Goal: Task Accomplishment & Management: Complete application form

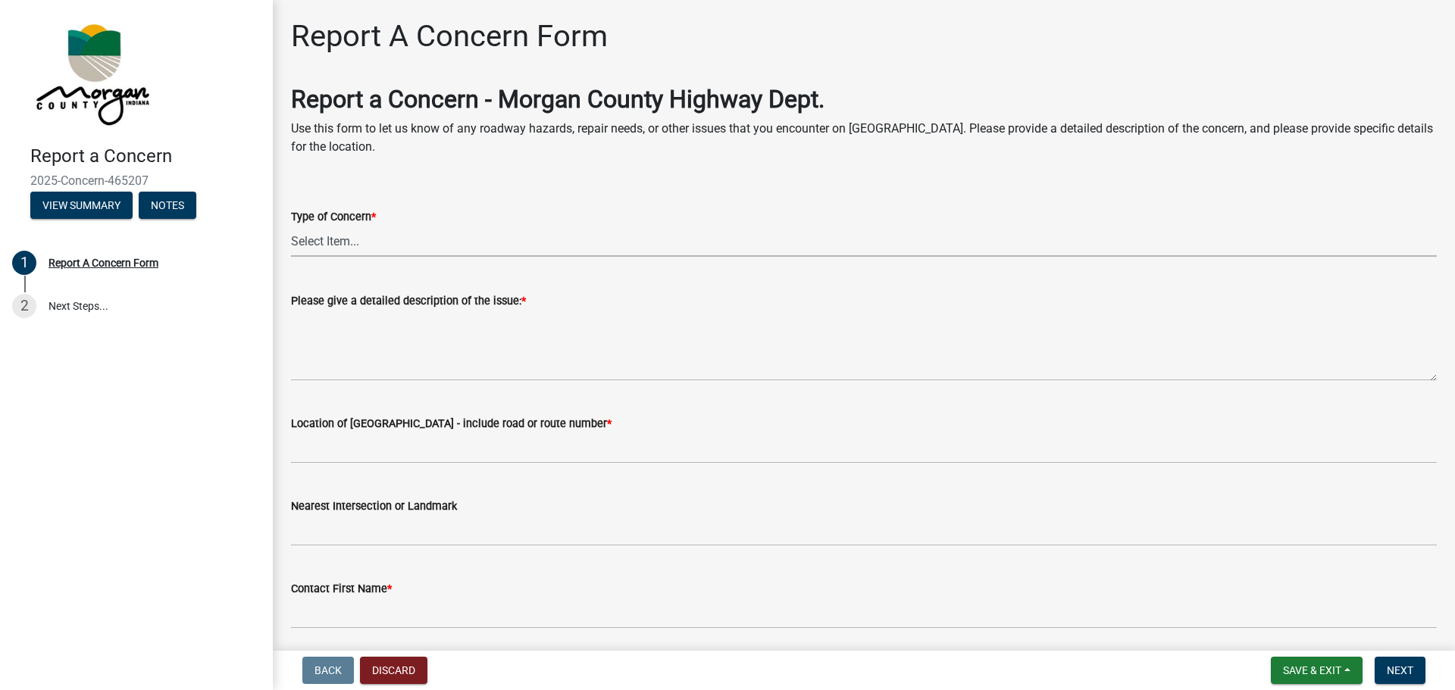
click at [372, 234] on select "Select Item... Pot Hole Patching Ditch Tree Sign Mowing Culvert Other" at bounding box center [864, 241] width 1146 height 31
click at [291, 226] on select "Select Item... Pot Hole Patching Ditch Tree Sign Mowing Culvert Other" at bounding box center [864, 241] width 1146 height 31
select select "05549d27-706b-4fc5-87d5-786b3b3055f9"
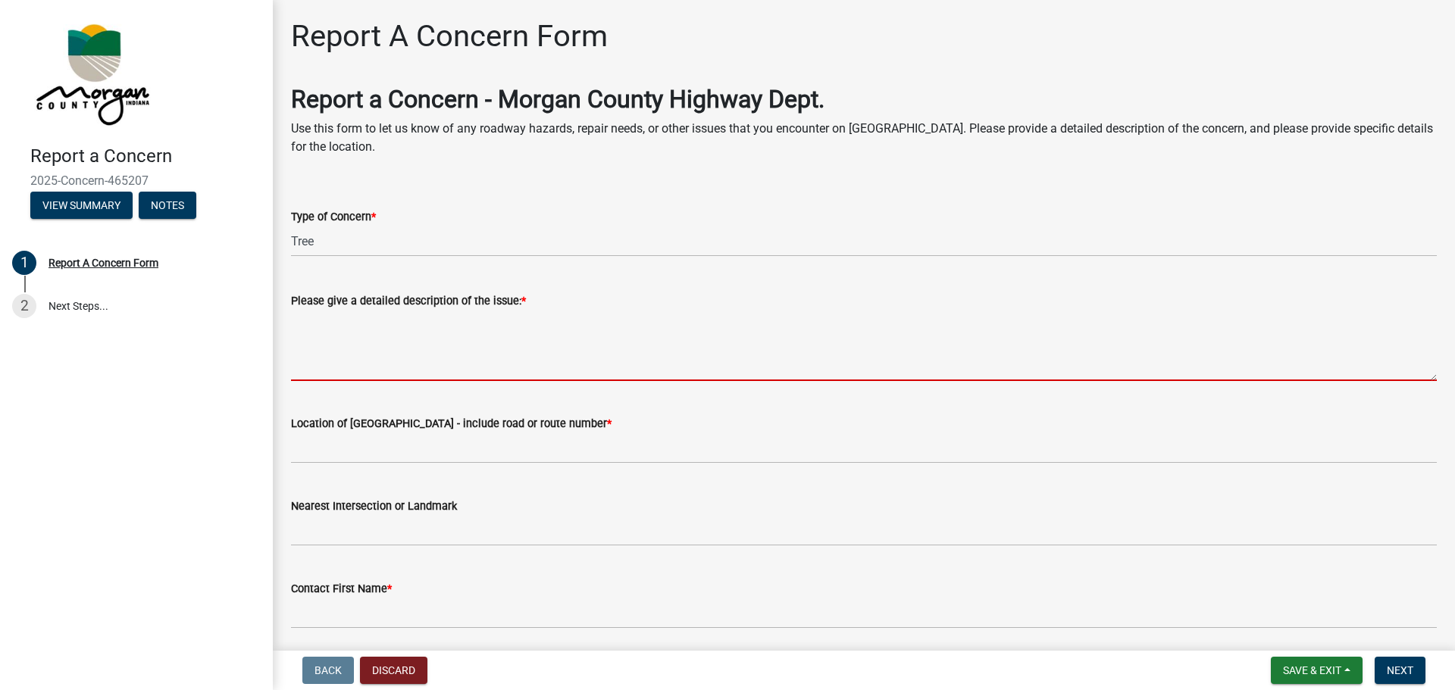
click at [303, 366] on textarea "Please give a detailed description of the issue: *" at bounding box center [864, 345] width 1146 height 71
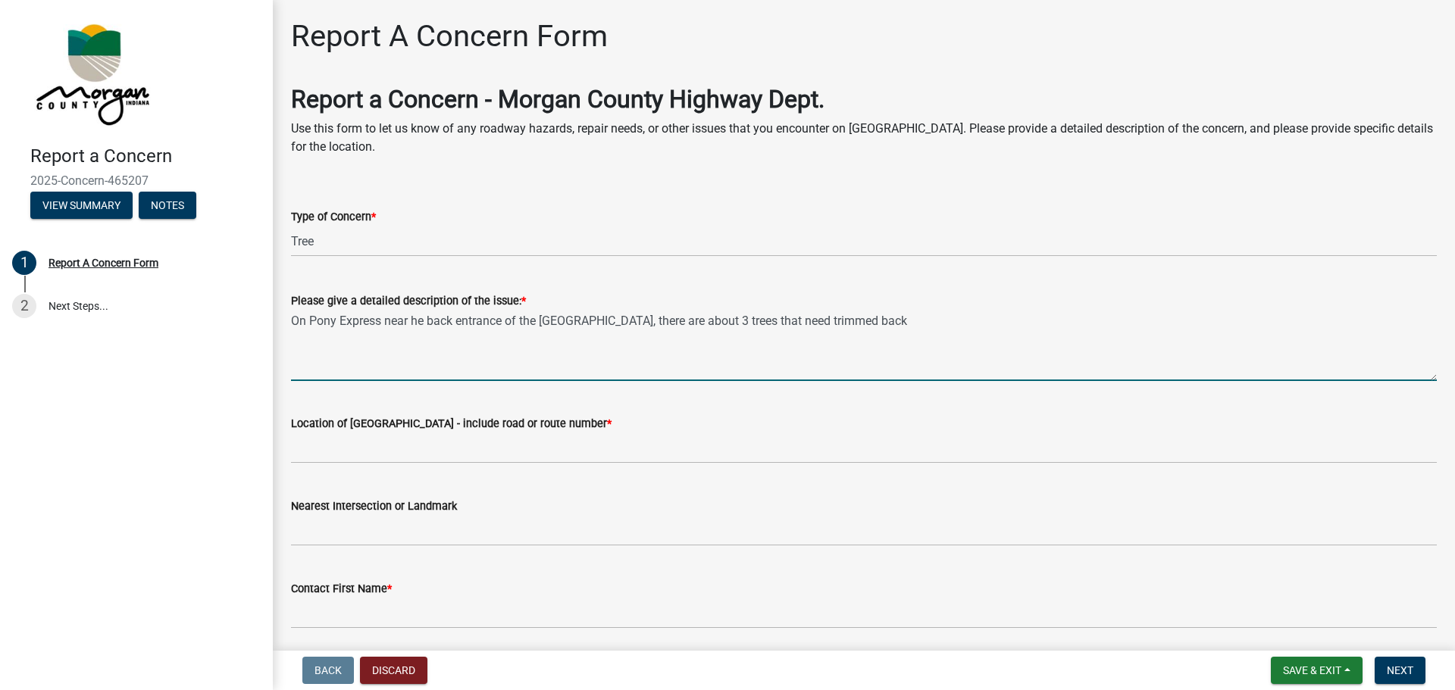
drag, startPoint x: 862, startPoint y: 321, endPoint x: 288, endPoint y: 336, distance: 574.6
click at [288, 336] on div "Please give a detailed description of the issue: * On Pony Express near he back…" at bounding box center [864, 326] width 1169 height 111
type textarea "7"
drag, startPoint x: 420, startPoint y: 321, endPoint x: 171, endPoint y: 323, distance: 248.6
click at [171, 323] on div "Report a Concern 2025-Concern-465207 View Summary Notes 1 Report A Concern Form…" at bounding box center [727, 345] width 1455 height 690
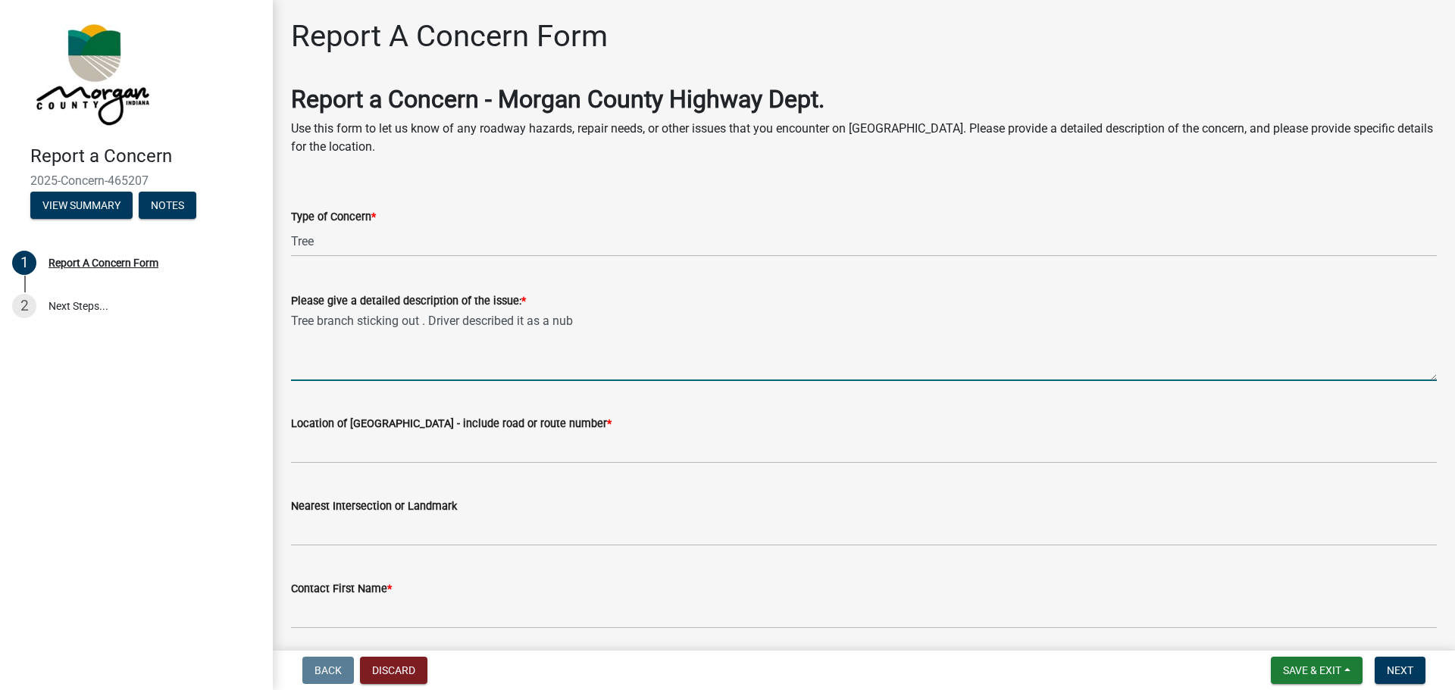
click at [543, 318] on textarea "Tree branch sticking out . Driver described it as a nub" at bounding box center [864, 345] width 1146 height 71
click at [580, 321] on textarea "Tree branch sticking out . Driver described it as a nub" at bounding box center [864, 345] width 1146 height 71
type textarea "Tree branch sticking out . Driver described it as a nub. Said it looks like its…"
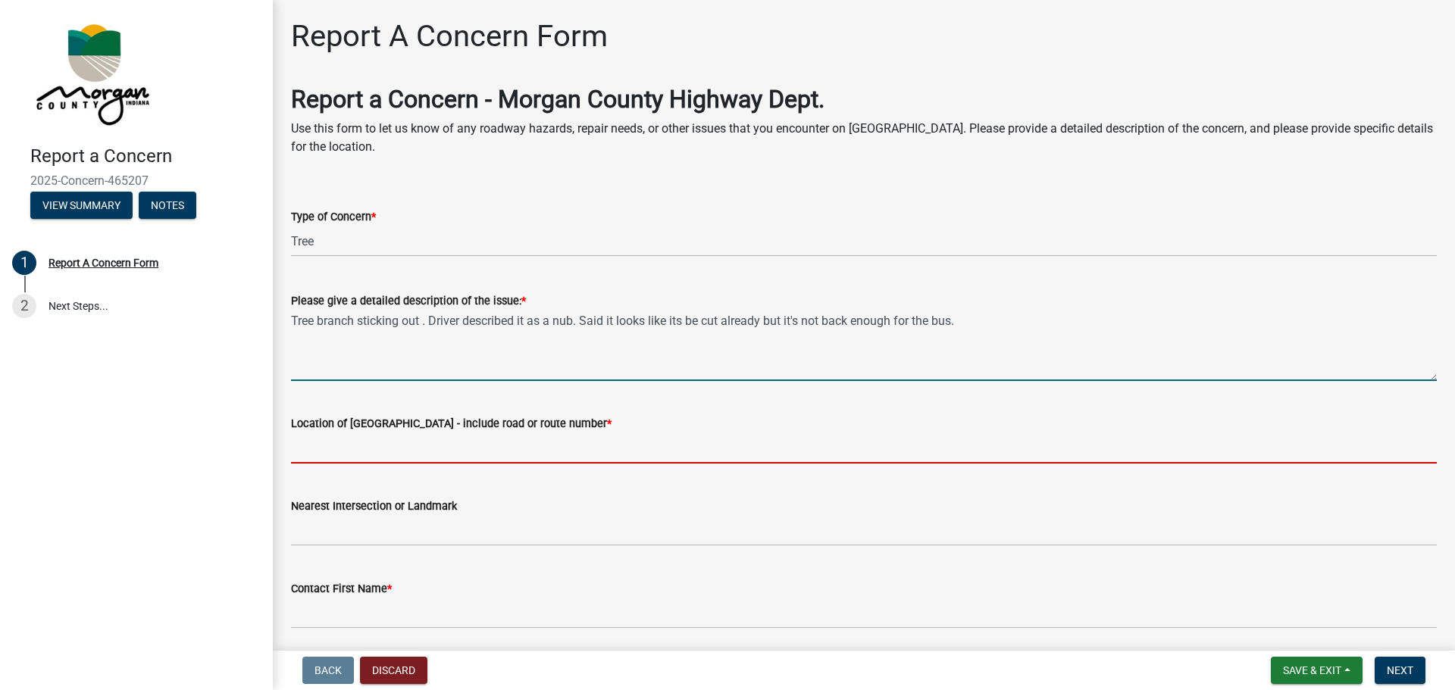
click at [395, 436] on input "Location of [GEOGRAPHIC_DATA] - include road or route number *" at bounding box center [864, 448] width 1146 height 31
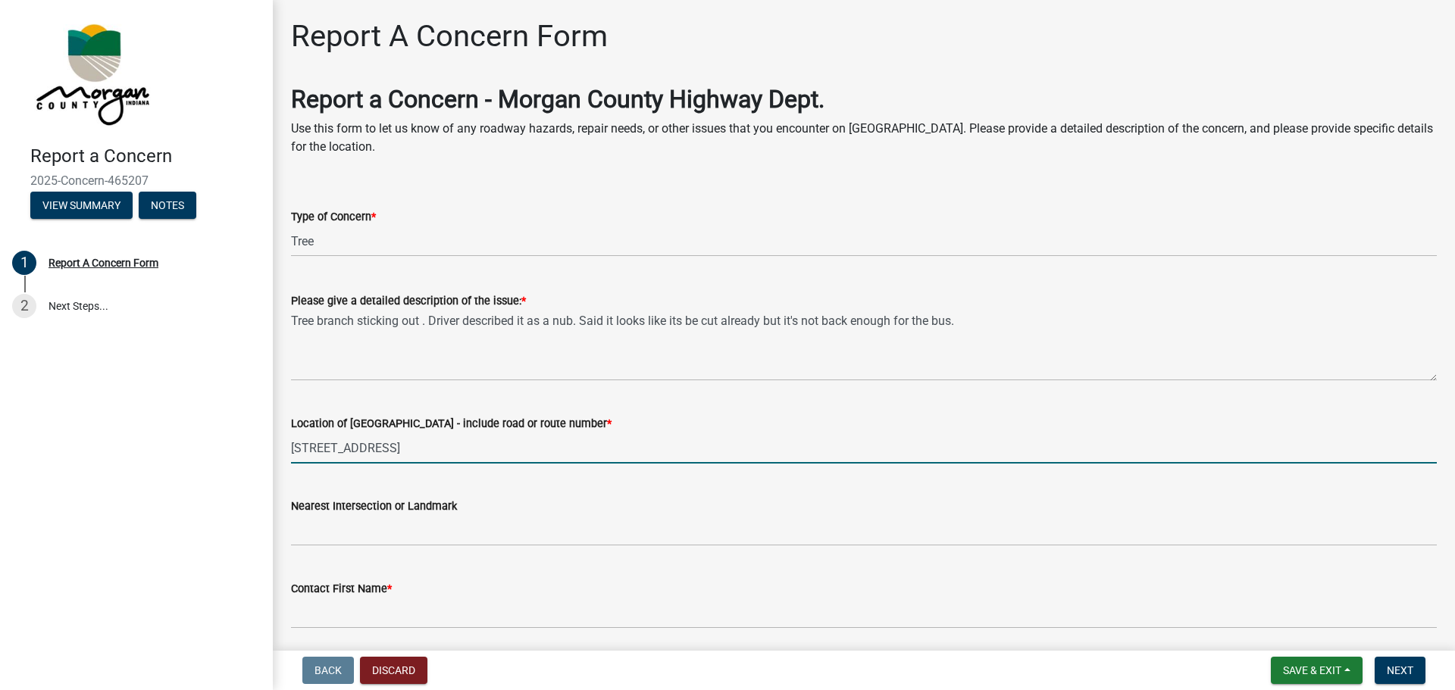
drag, startPoint x: 371, startPoint y: 449, endPoint x: 381, endPoint y: 297, distance: 151.9
click at [371, 446] on input "[STREET_ADDRESS]" at bounding box center [864, 448] width 1146 height 31
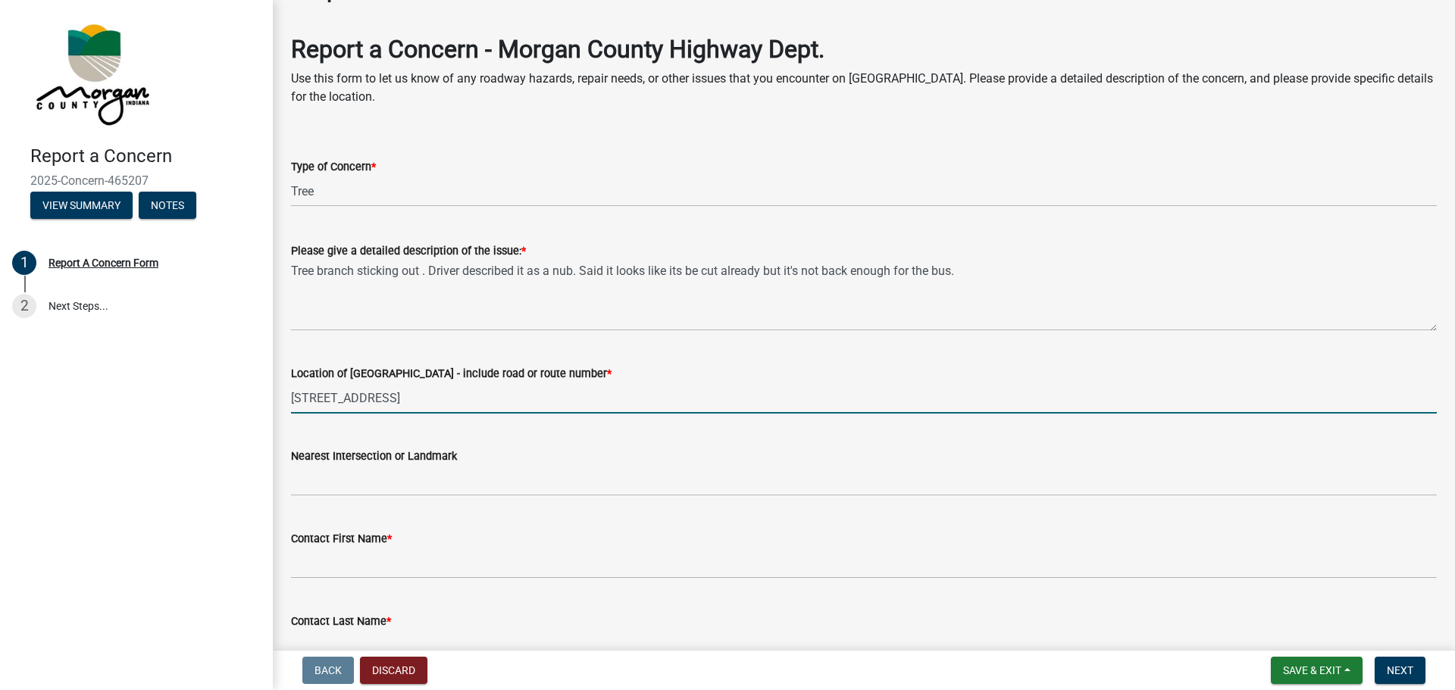
scroll to position [76, 0]
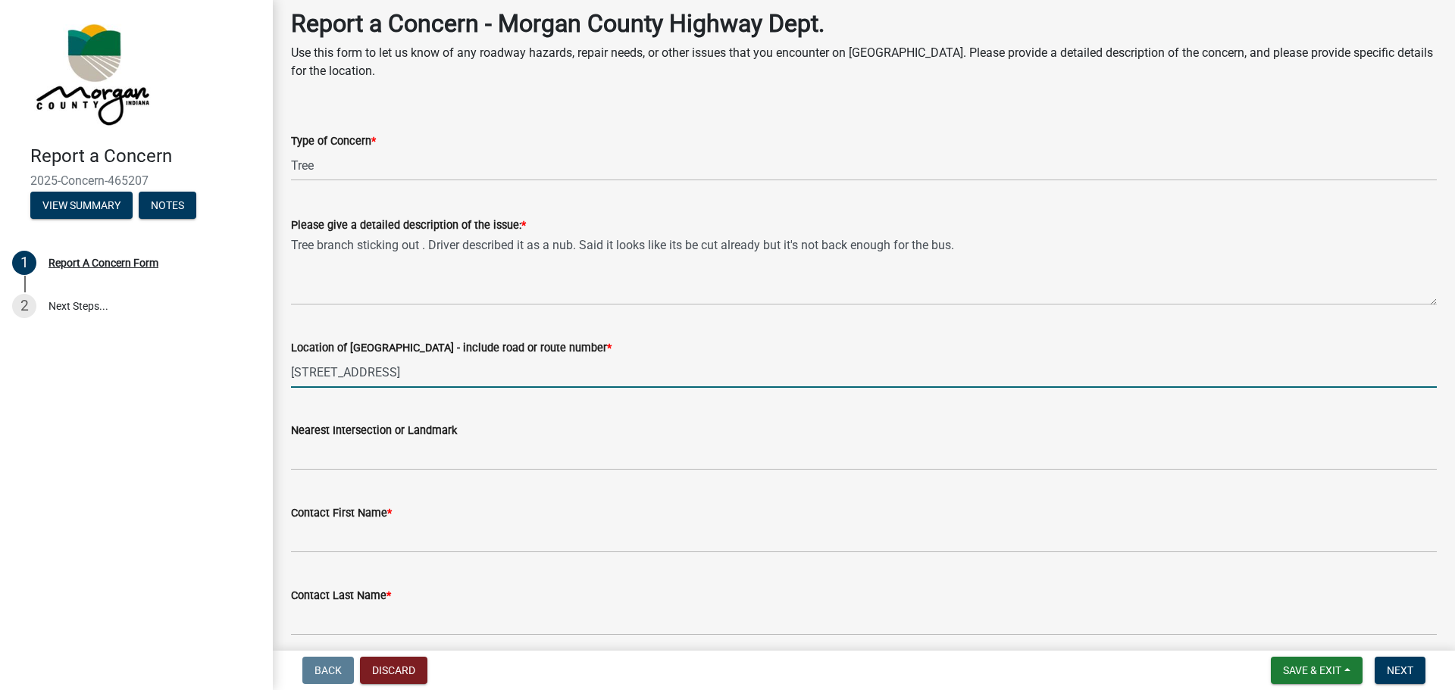
type input "[STREET_ADDRESS]"
click at [333, 552] on wm-data-entity-input "Contact First Name *" at bounding box center [864, 524] width 1146 height 83
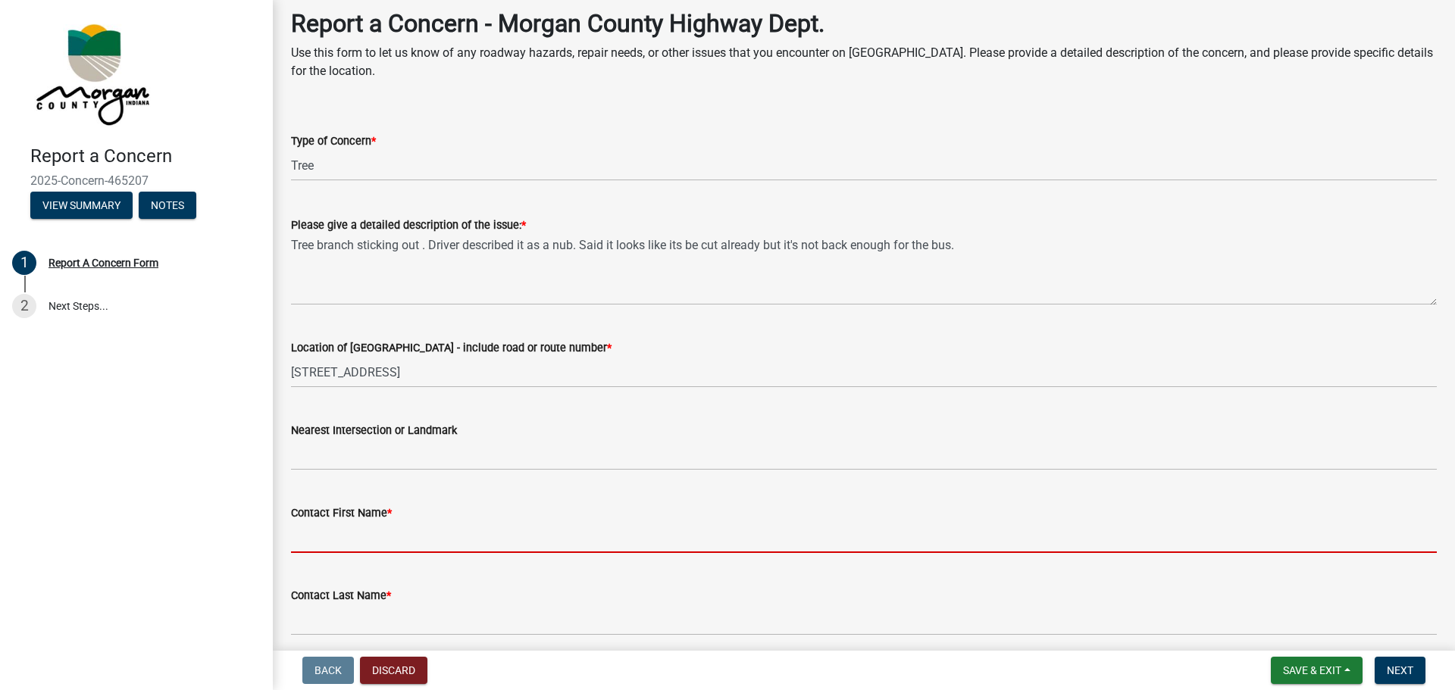
drag, startPoint x: 332, startPoint y: 544, endPoint x: 324, endPoint y: 529, distance: 16.9
click at [331, 543] on input "Contact First Name *" at bounding box center [864, 537] width 1146 height 31
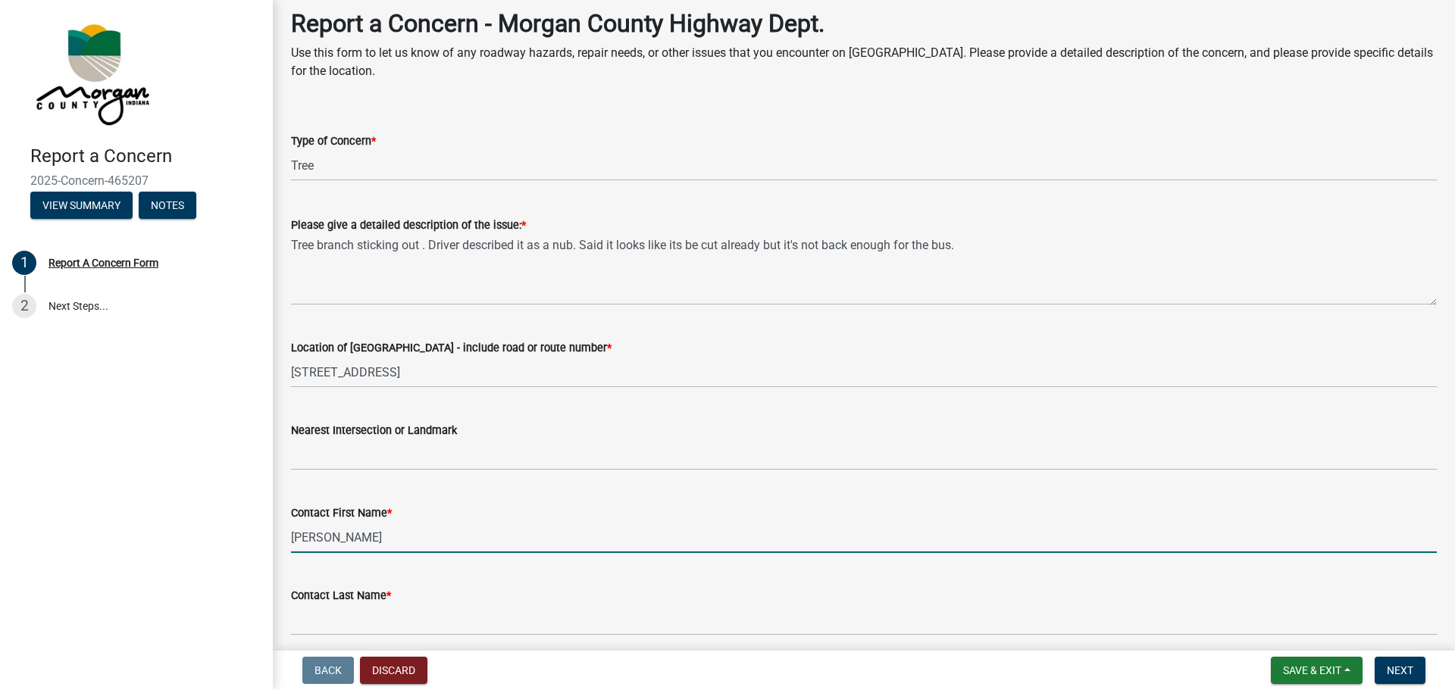
type input "[PERSON_NAME]"
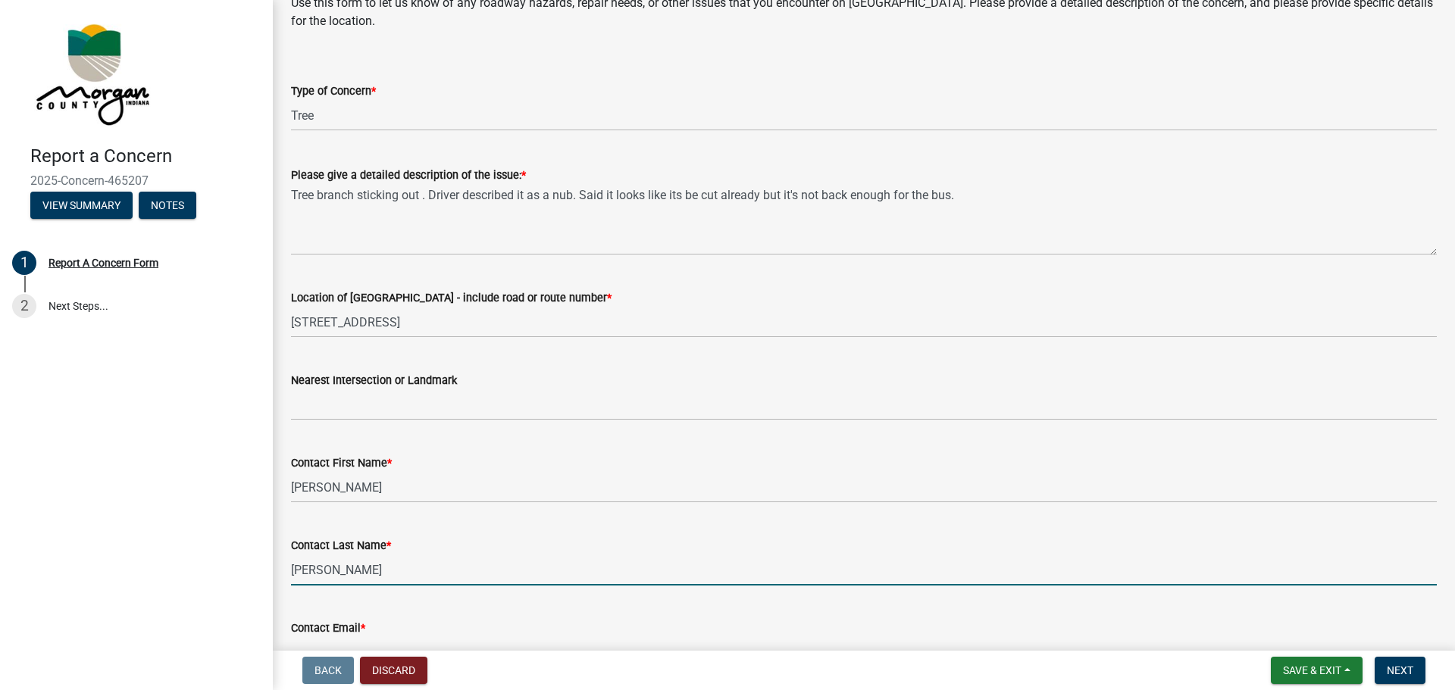
scroll to position [379, 0]
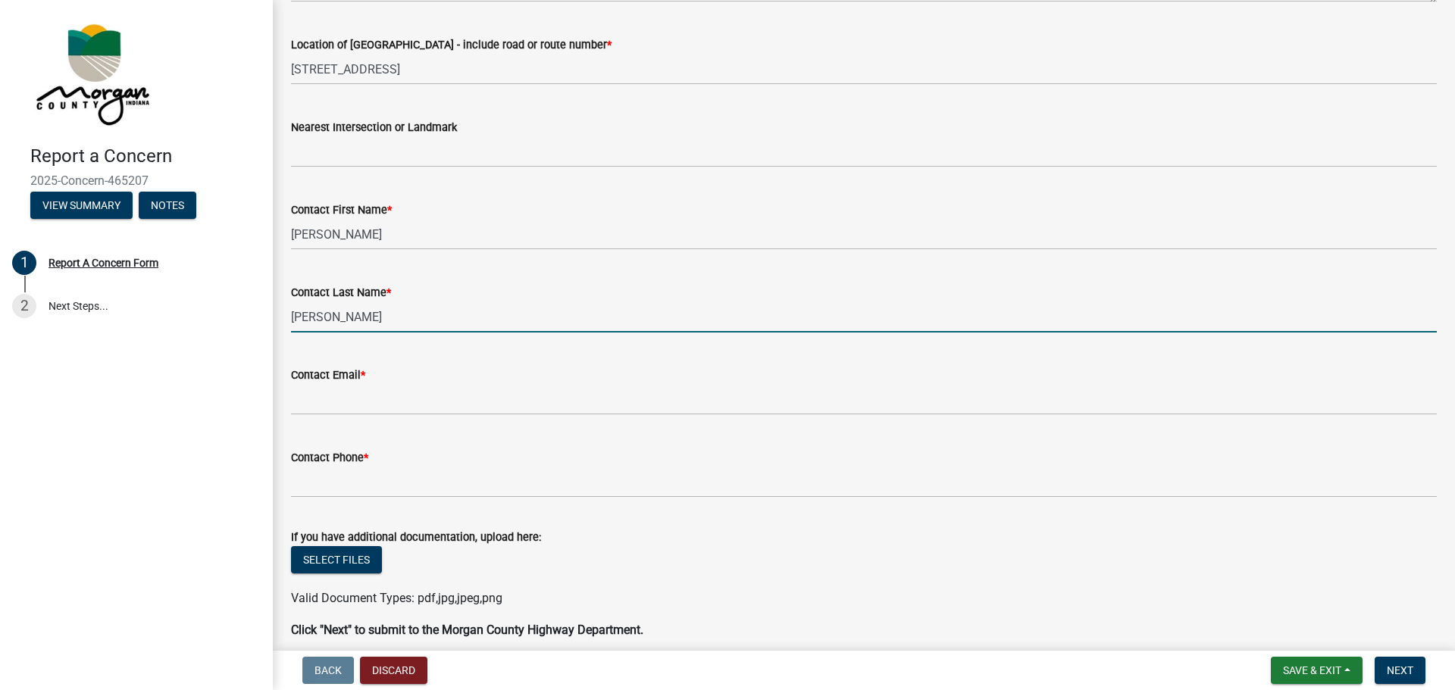
type input "[PERSON_NAME]"
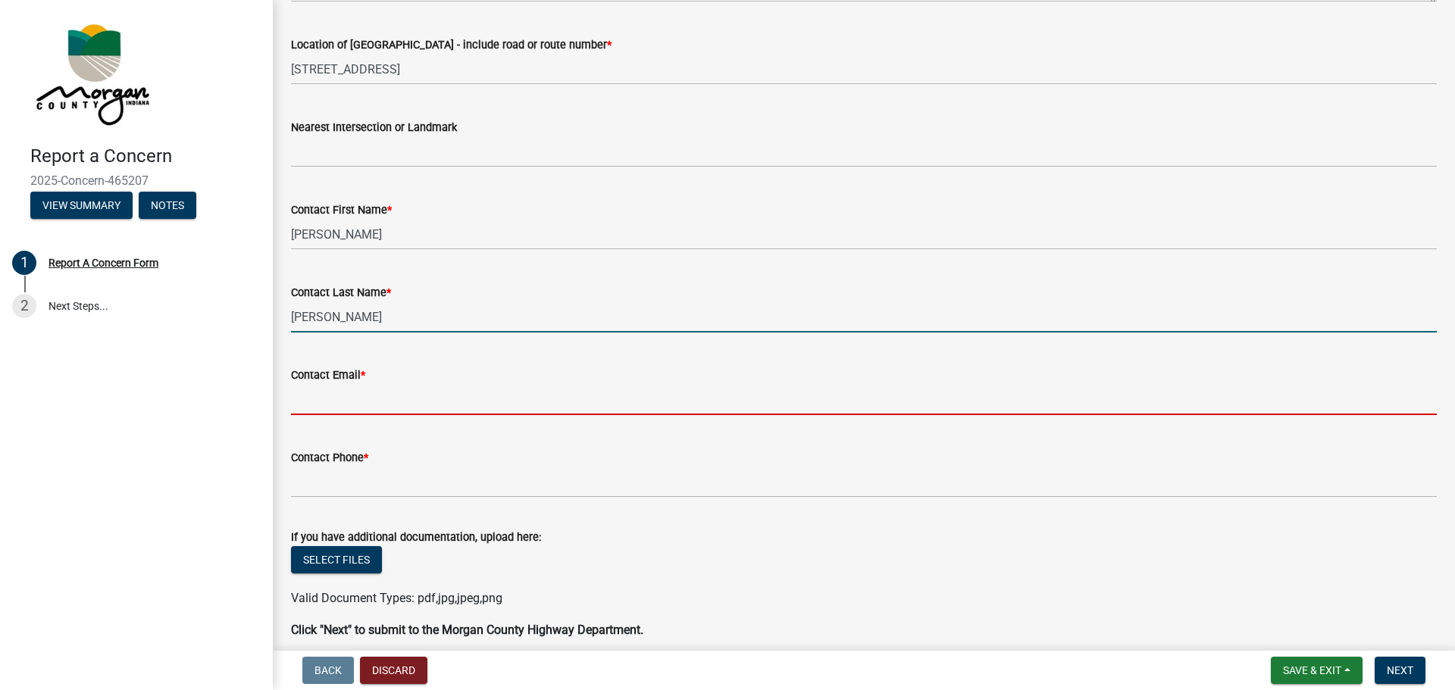
click at [314, 405] on input "Contact Email *" at bounding box center [864, 399] width 1146 height 31
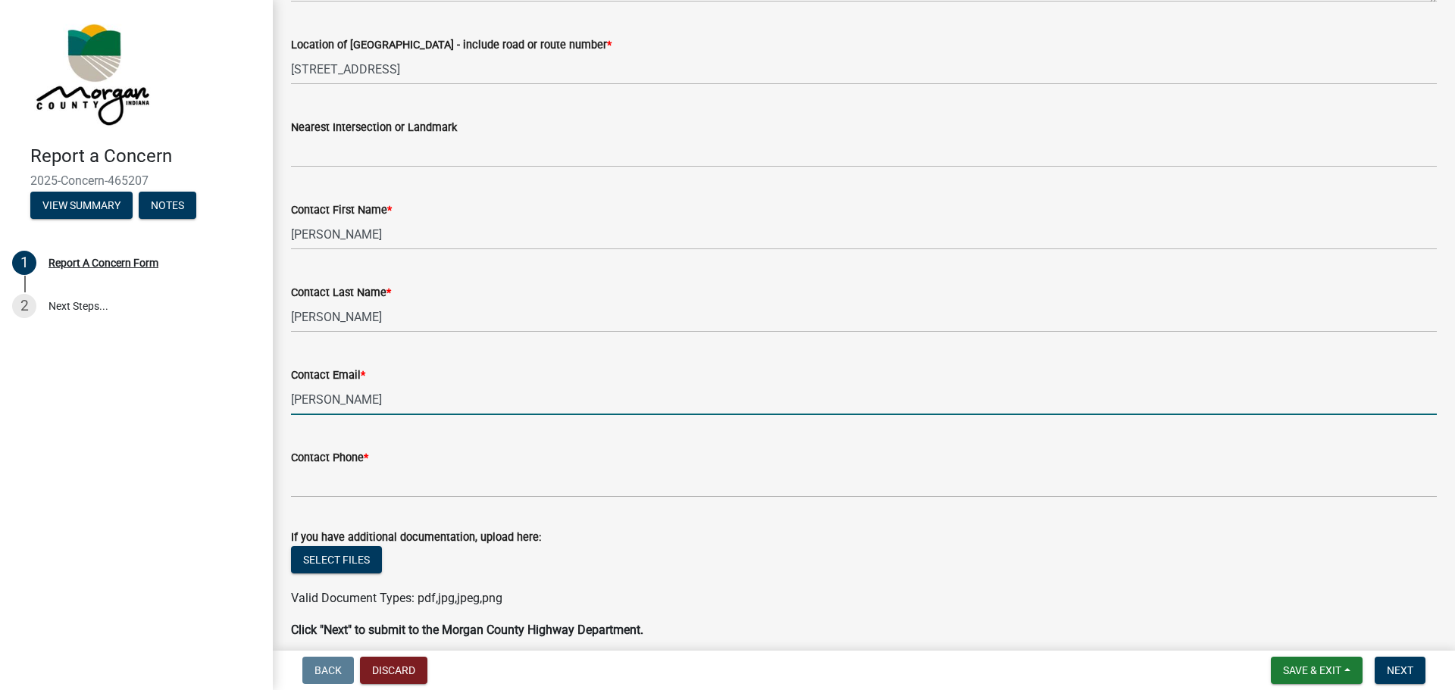
type input "[PERSON_NAME][EMAIL_ADDRESS][PERSON_NAME][DOMAIN_NAME]"
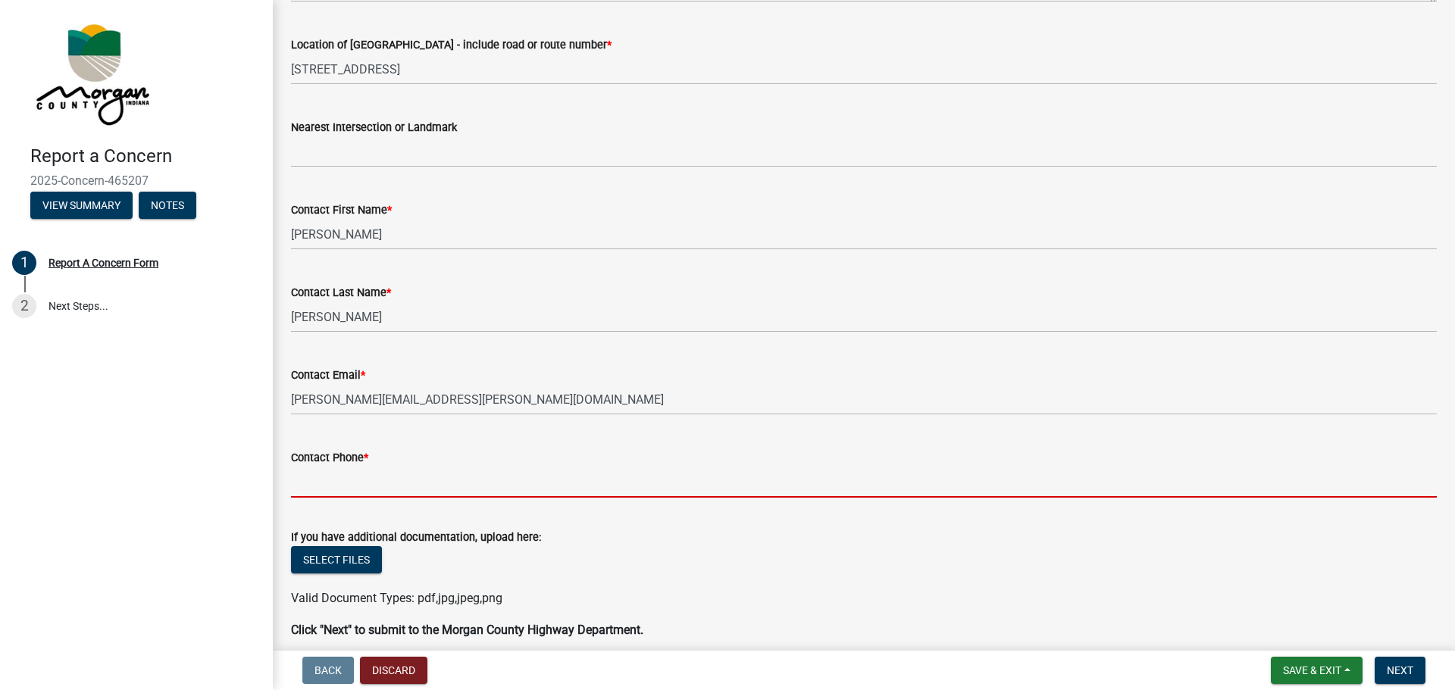
click at [370, 481] on input "Contact Phone *" at bounding box center [864, 482] width 1146 height 31
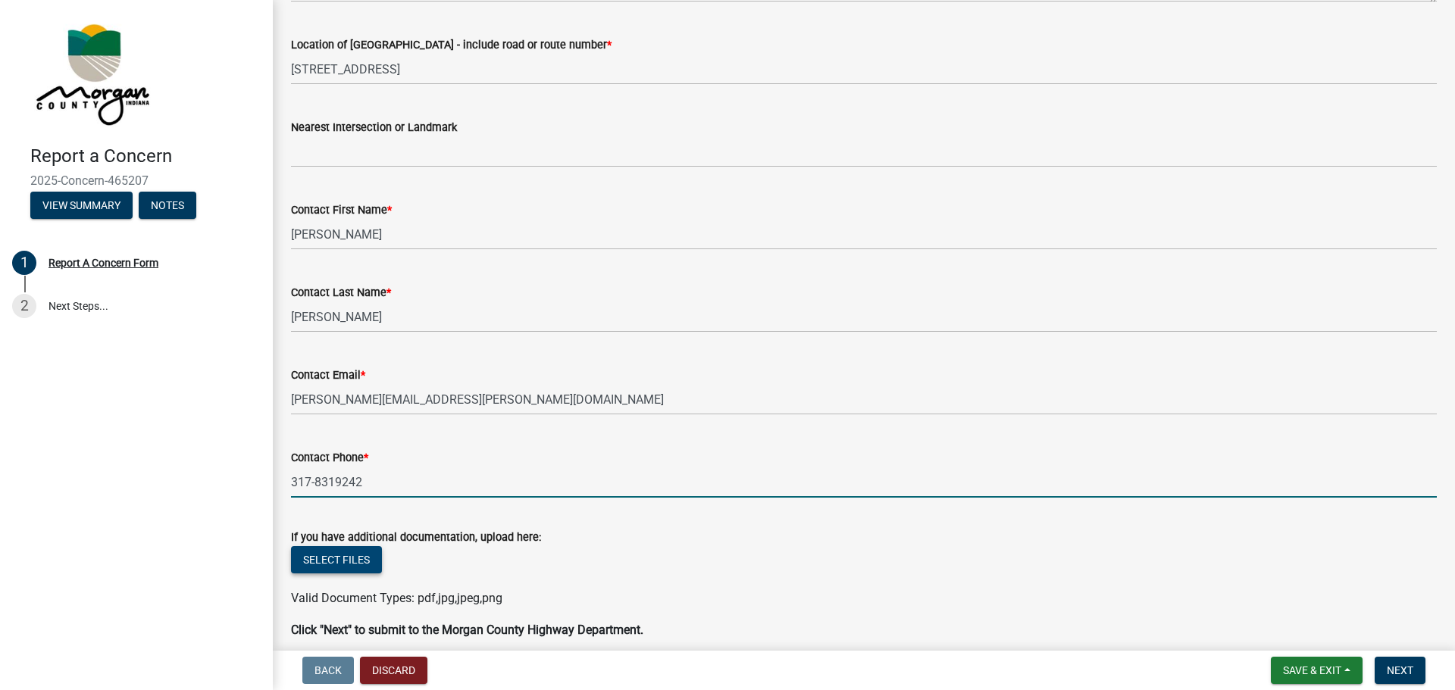
type input "317-8319242"
click at [352, 568] on button "Select files" at bounding box center [336, 559] width 91 height 27
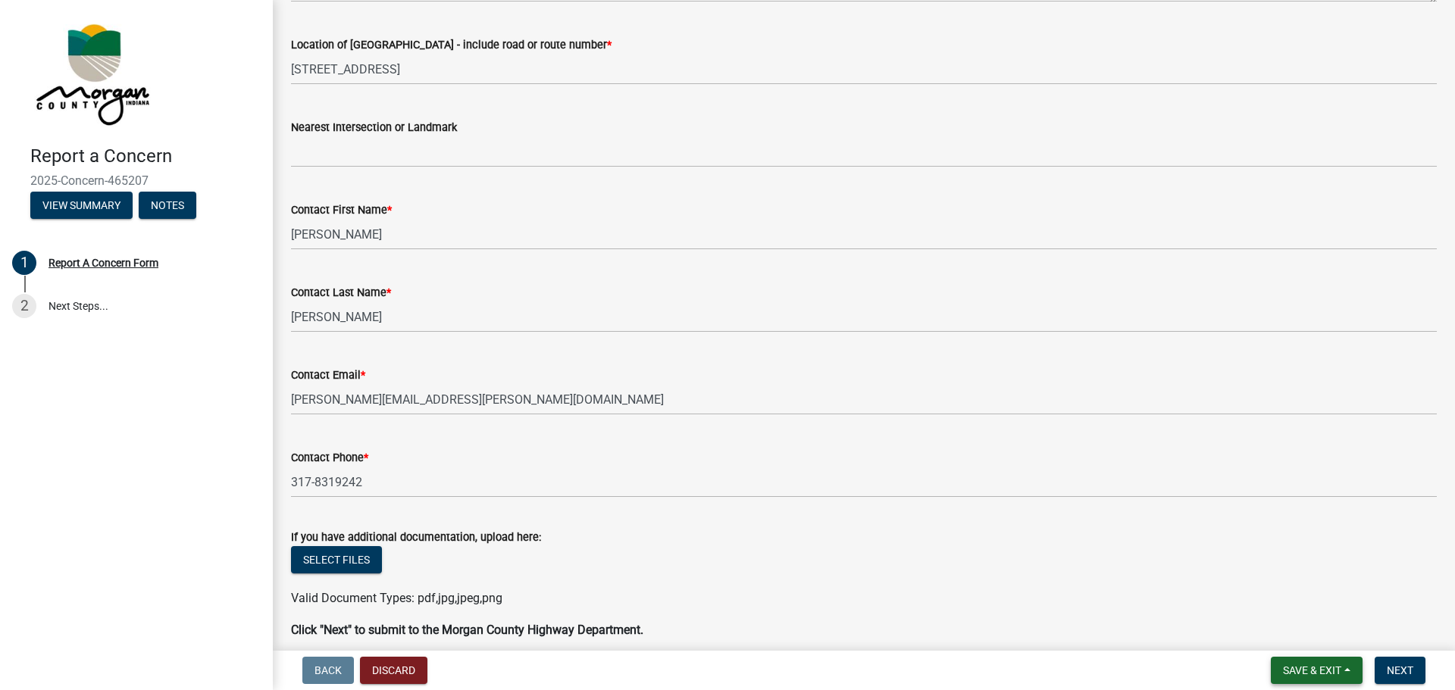
click at [1325, 671] on span "Save & Exit" at bounding box center [1312, 671] width 58 height 12
click at [1300, 634] on button "Save & Exit" at bounding box center [1301, 631] width 121 height 36
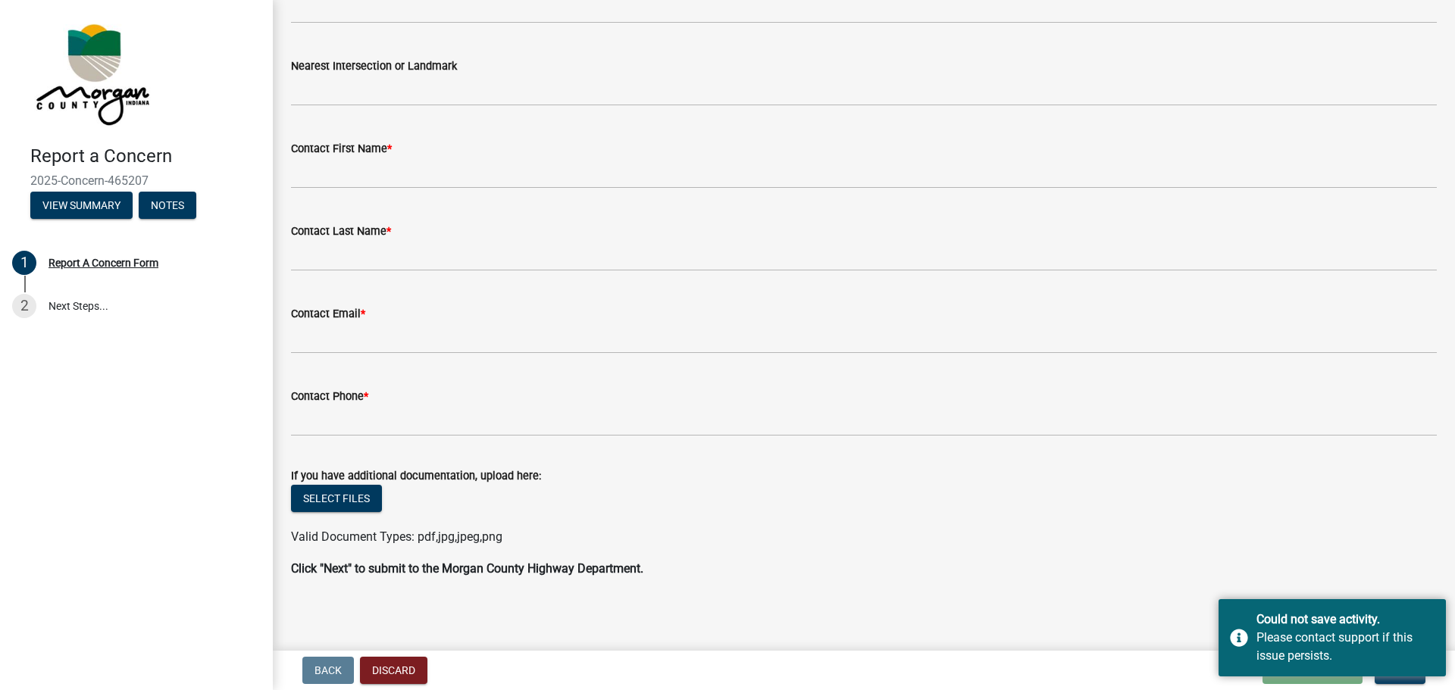
scroll to position [445, 0]
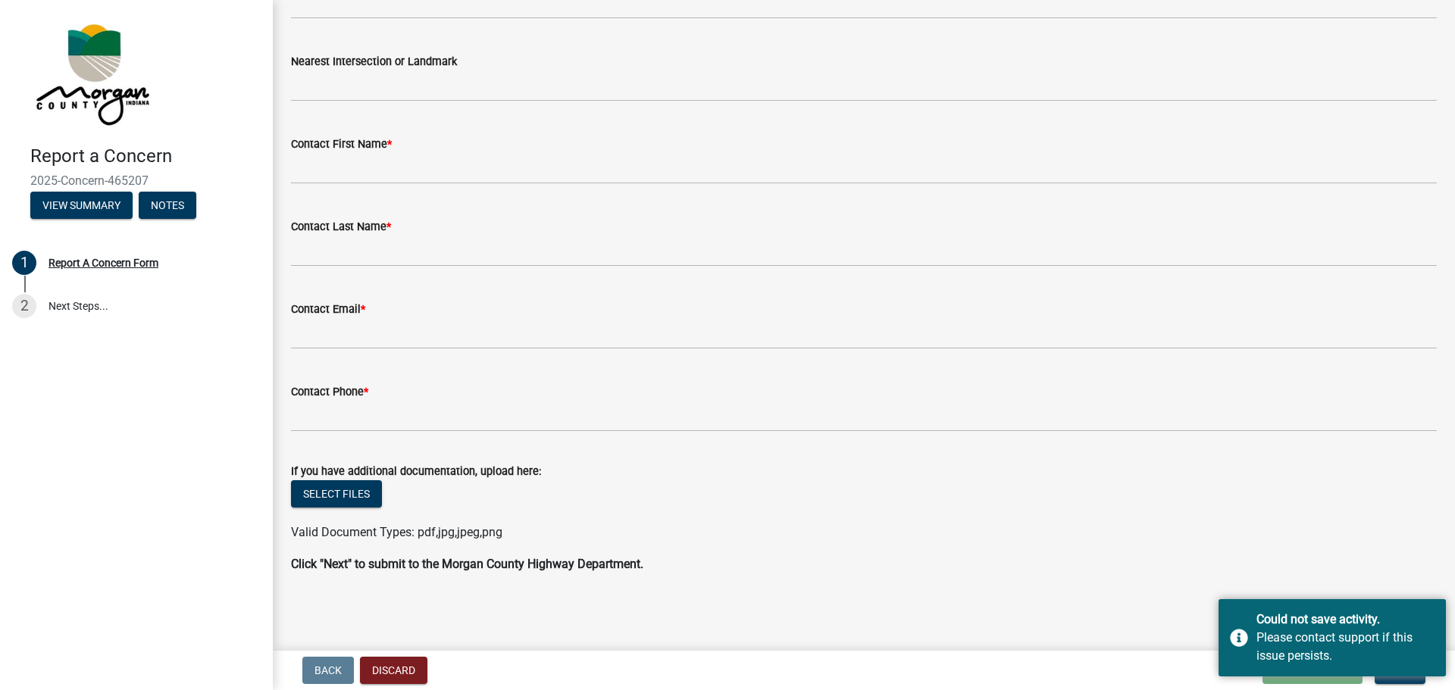
click at [1191, 520] on ul at bounding box center [864, 518] width 1146 height 12
click at [1177, 675] on div "Back Discard Loading... Save Save & Exit Next" at bounding box center [864, 670] width 1158 height 27
click at [1188, 674] on div "Back Discard Loading... Save Save & Exit Next" at bounding box center [864, 670] width 1158 height 27
click at [1397, 535] on div "Valid Document Types: pdf,jpg,jpeg,png" at bounding box center [864, 533] width 1169 height 18
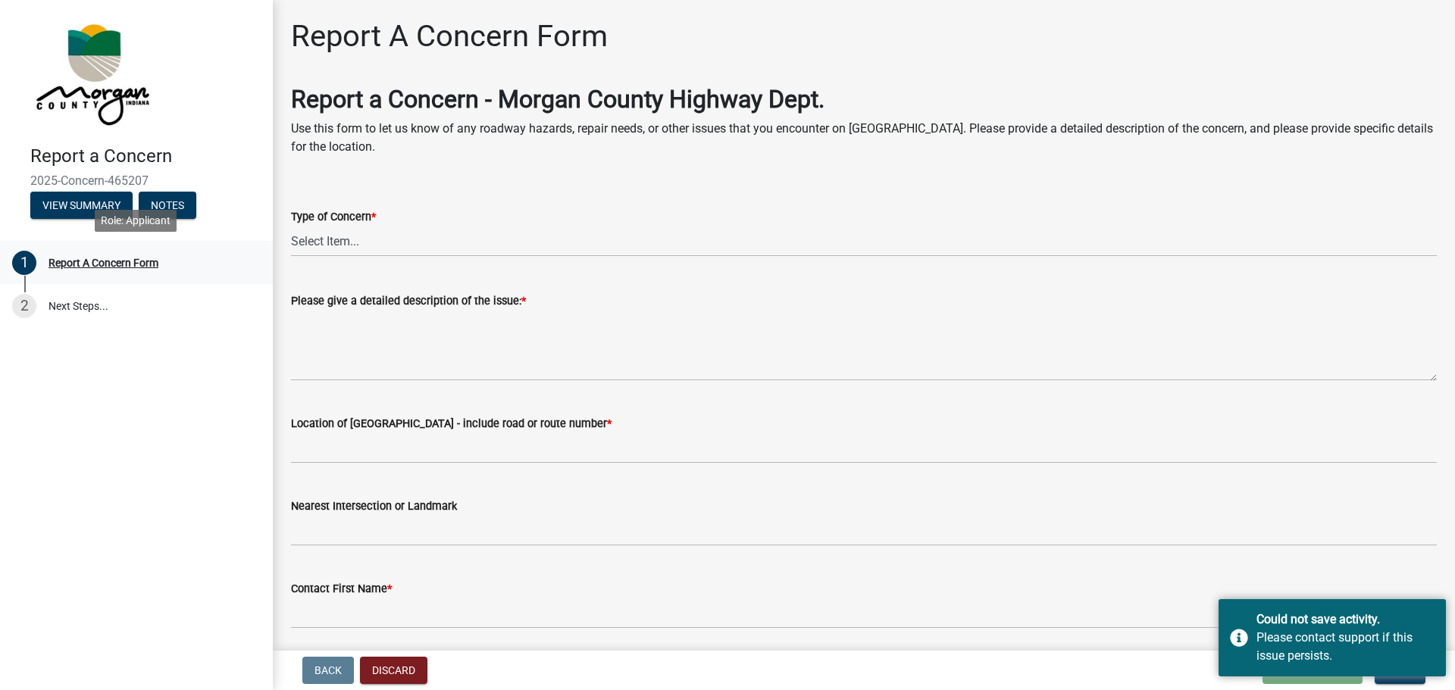
click at [111, 263] on div "Report A Concern Form" at bounding box center [104, 263] width 110 height 11
